Goal: Information Seeking & Learning: Understand process/instructions

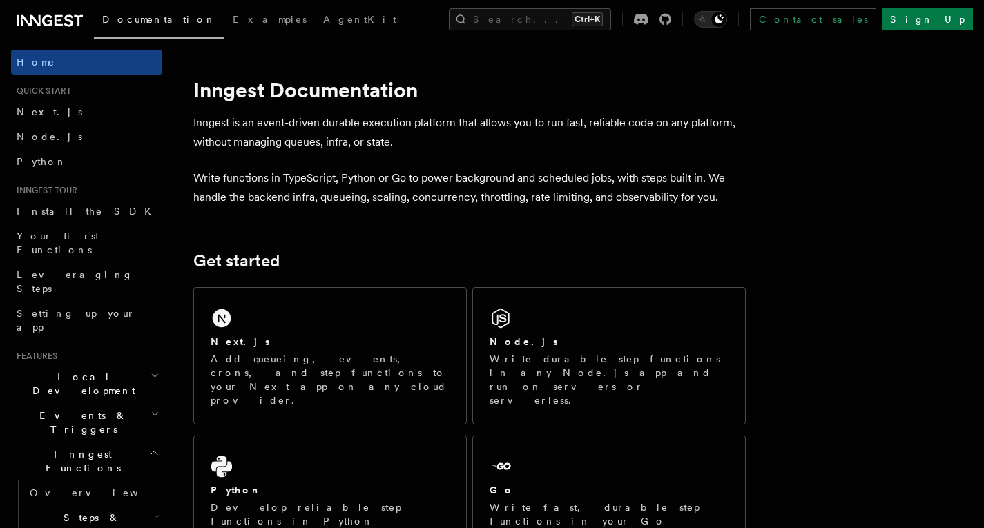
scroll to position [117, 0]
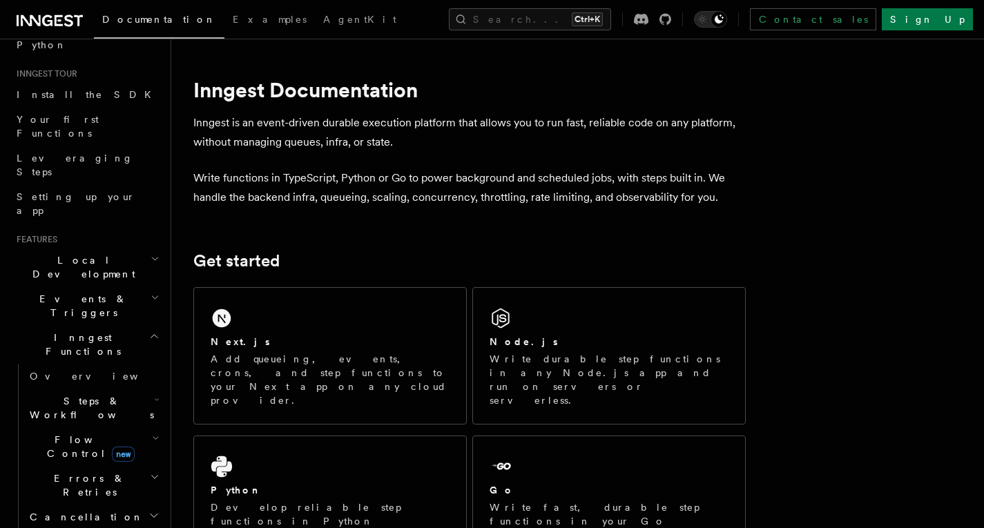
click at [96, 394] on span "Steps & Workflows" at bounding box center [89, 408] width 130 height 28
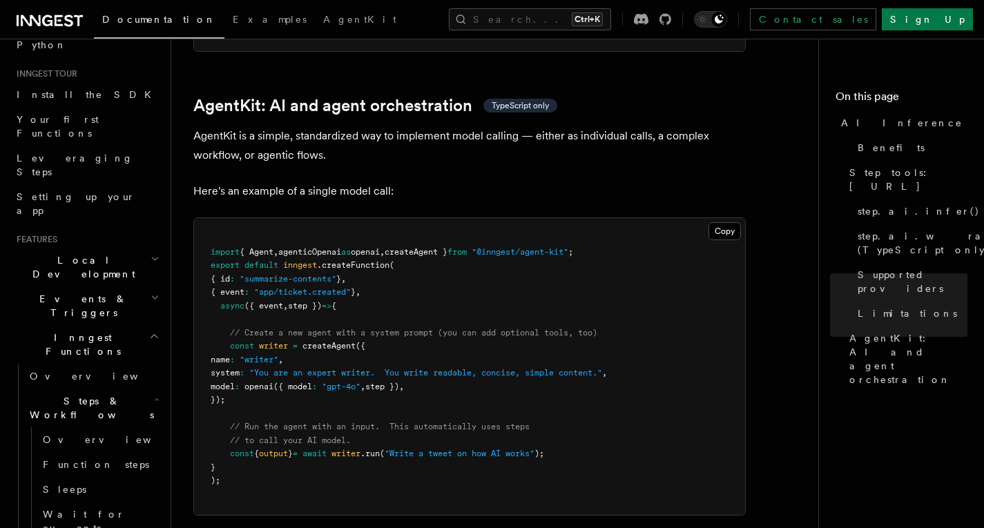
scroll to position [4031, 0]
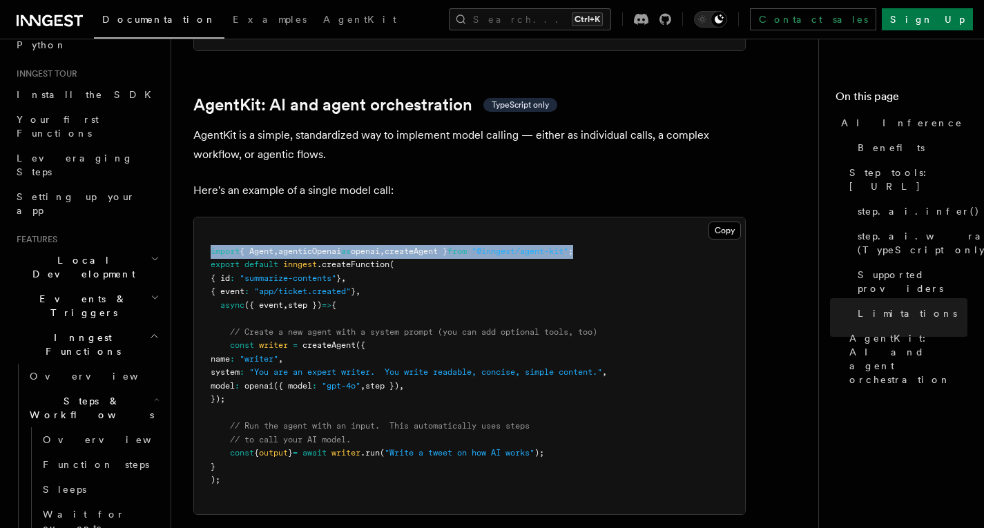
drag, startPoint x: 624, startPoint y: 189, endPoint x: 209, endPoint y: 191, distance: 415.1
click at [209, 218] on pre "import { Agent , agenticOpenai as openai , createAgent } from "@inngest/agent-k…" at bounding box center [469, 366] width 551 height 297
copy span "import { Agent , agenticOpenai as openai , createAgent } from "@inngest/agent-k…"
drag, startPoint x: 231, startPoint y: 286, endPoint x: 255, endPoint y: 334, distance: 54.1
click at [255, 334] on pre "import { Agent , agenticOpenai as openai , createAgent } from "@inngest/agent-k…" at bounding box center [469, 366] width 551 height 297
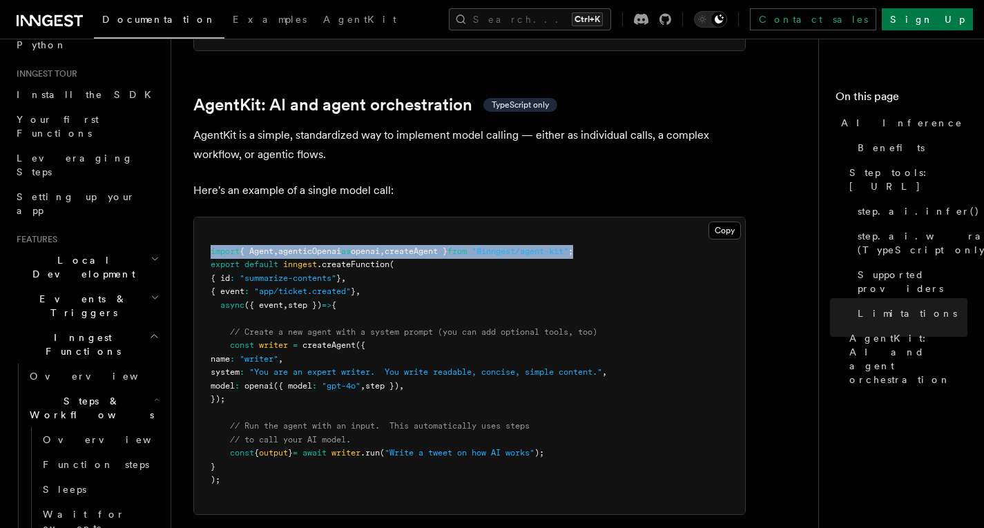
copy code "const writer = createAgent ({ name : "writer" , system : "You are an expert wri…"
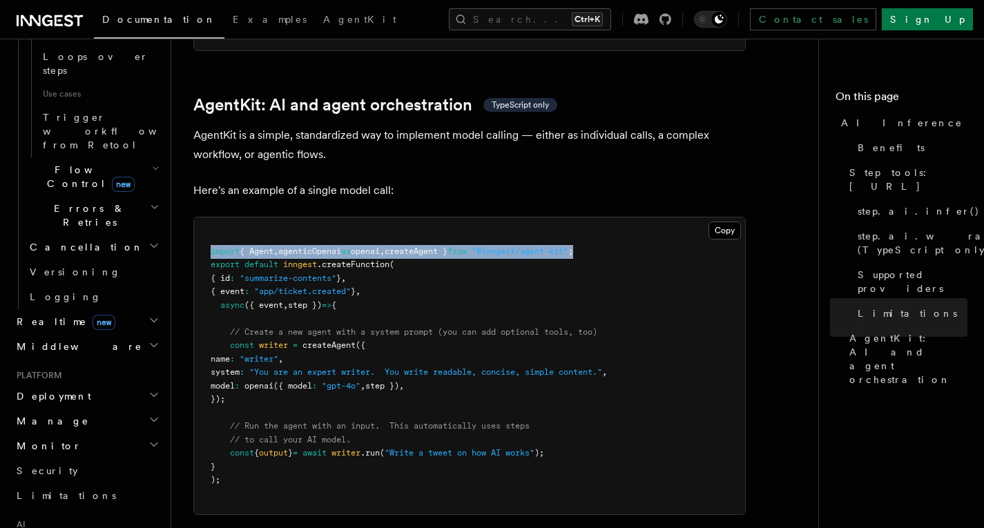
scroll to position [843, 0]
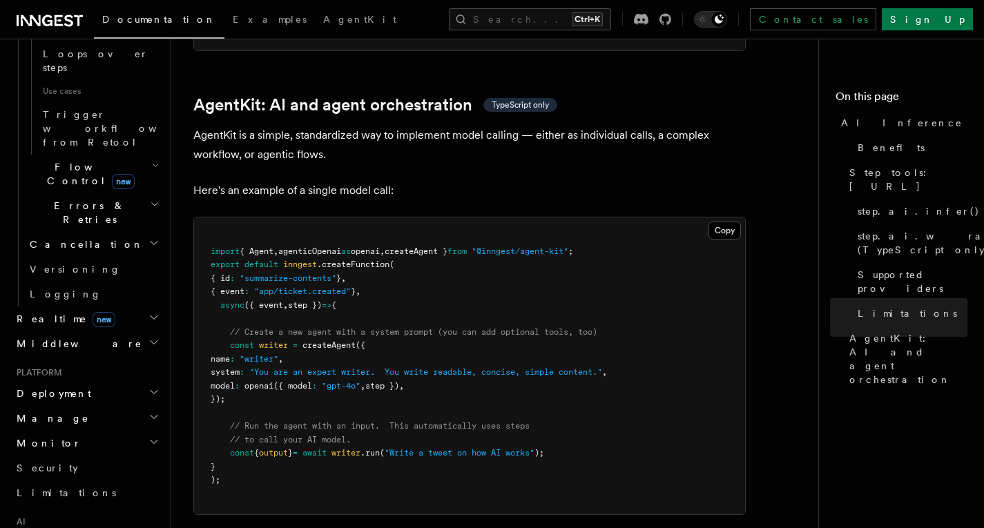
click at [73, 517] on li "AI AgentKit" at bounding box center [86, 536] width 151 height 39
